Goal: Task Accomplishment & Management: Use online tool/utility

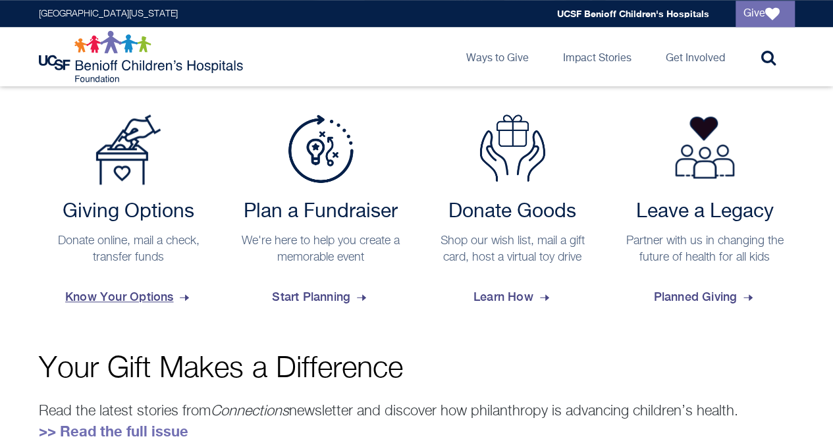
scroll to position [540, 0]
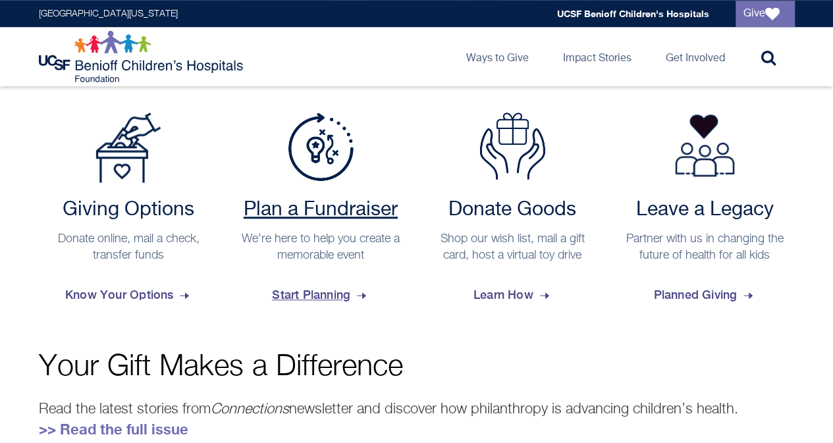
click at [304, 297] on span "Start Planning" at bounding box center [320, 295] width 97 height 36
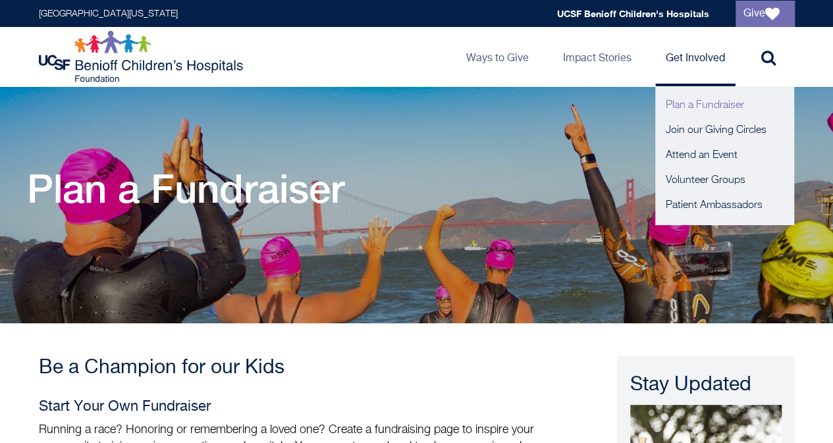
click at [677, 101] on link "Plan a Fundraiser" at bounding box center [725, 105] width 138 height 25
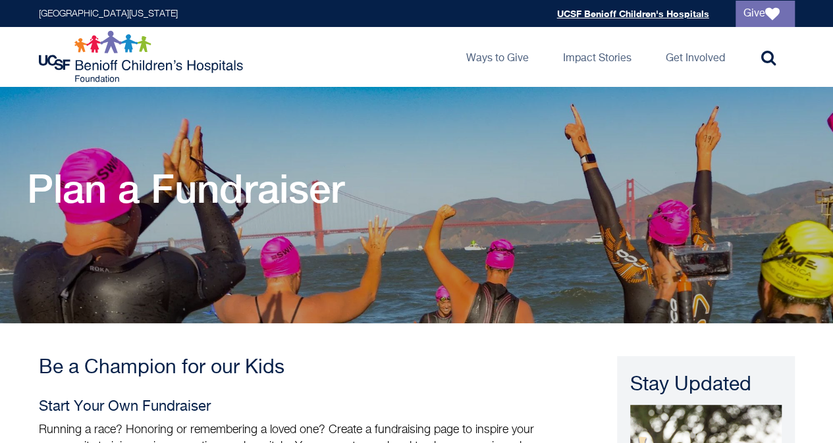
click at [687, 9] on link "UCSF Benioff Children's Hospitals" at bounding box center [633, 13] width 152 height 11
click at [348, 239] on div "Plan a Fundraiser" at bounding box center [417, 227] width 780 height 125
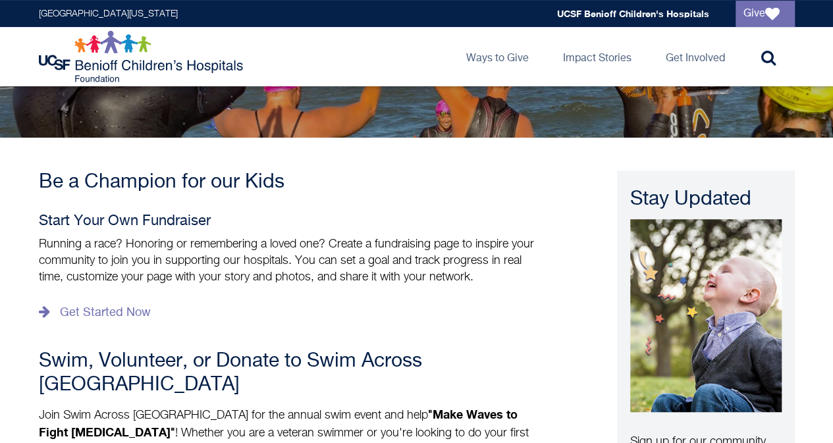
scroll to position [211, 0]
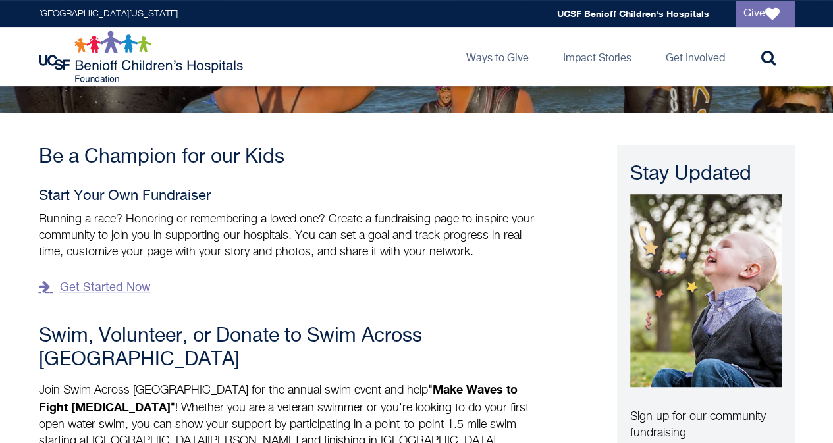
click at [126, 280] on link "Get Started Now" at bounding box center [95, 287] width 112 height 21
